Goal: Contribute content: Add original content to the website for others to see

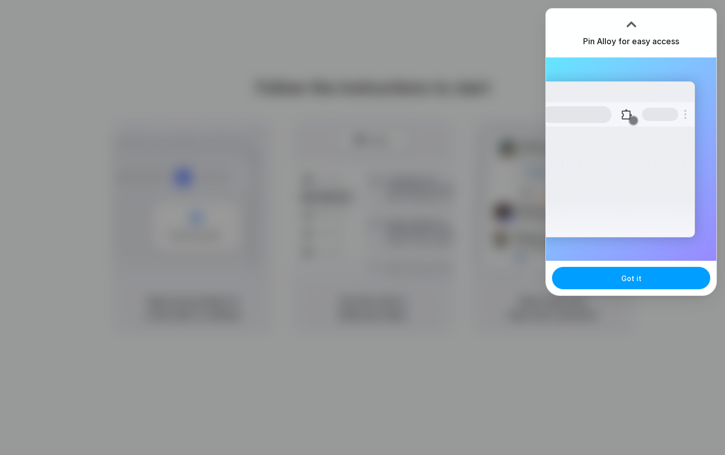
click at [647, 285] on button "Got it" at bounding box center [631, 278] width 158 height 22
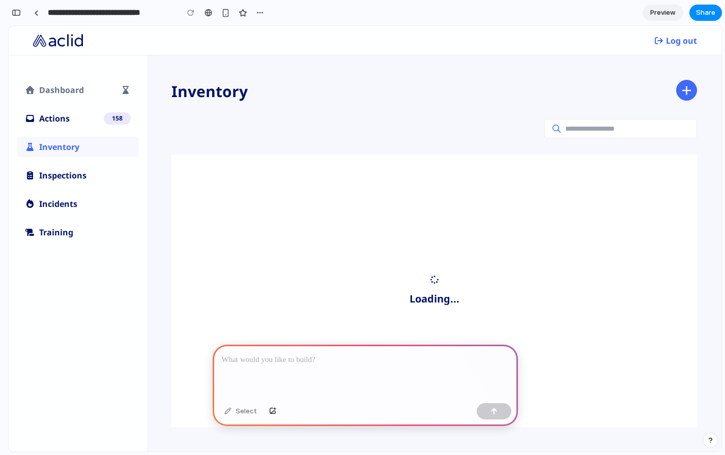
click at [259, 357] on p at bounding box center [365, 360] width 287 height 12
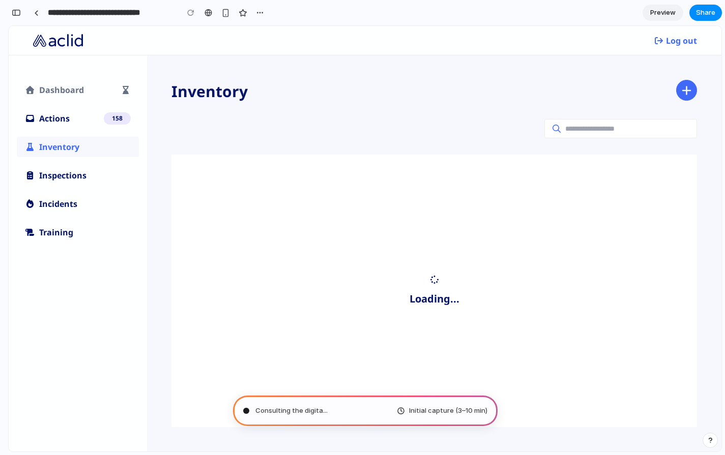
type input "**********"
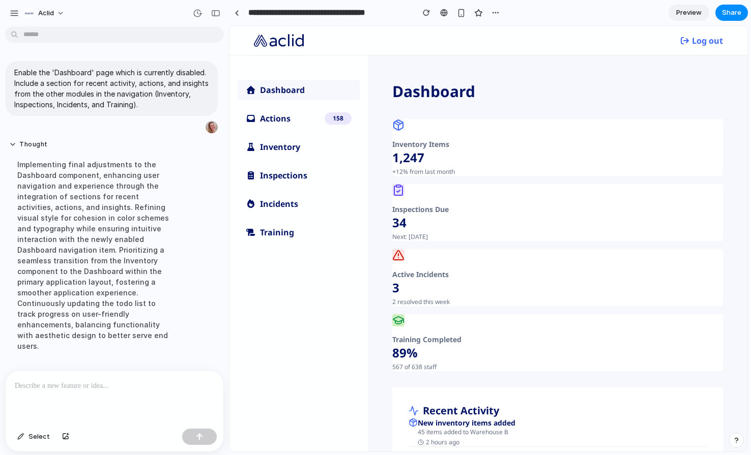
click at [280, 155] on div "Inventory" at bounding box center [298, 147] width 122 height 20
click at [280, 147] on div "Inventory" at bounding box center [306, 147] width 92 height 12
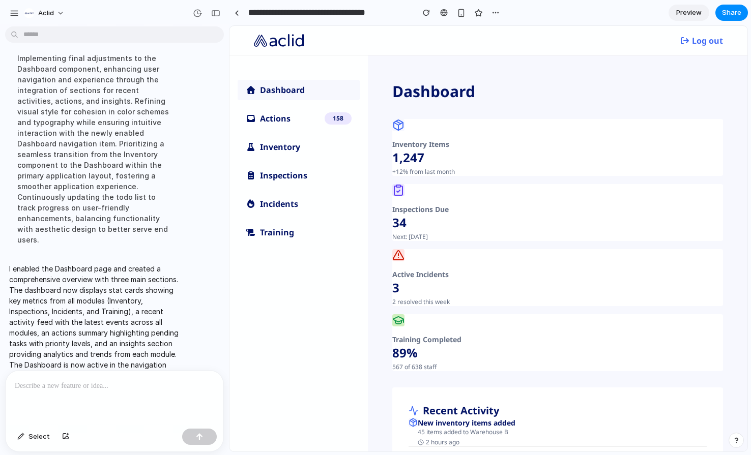
click at [92, 388] on p at bounding box center [114, 386] width 199 height 12
